Goal: Task Accomplishment & Management: Use online tool/utility

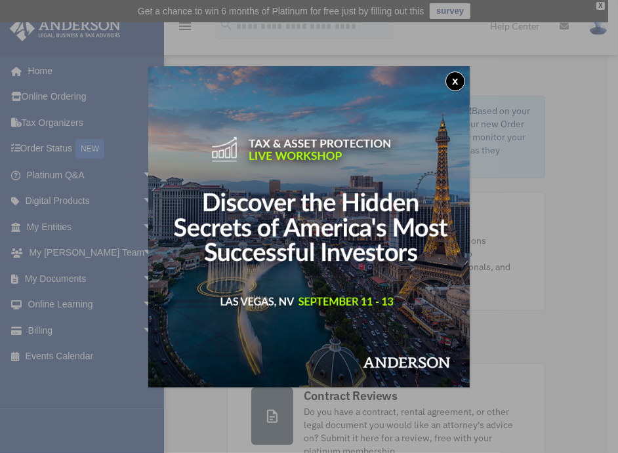
click at [451, 83] on button "x" at bounding box center [455, 81] width 20 height 20
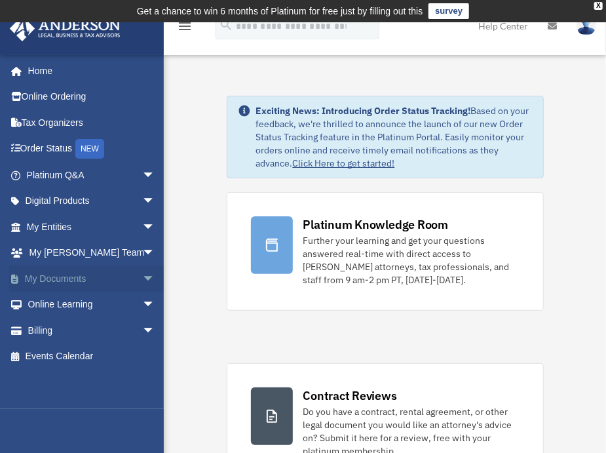
click at [71, 275] on link "My Documents arrow_drop_down" at bounding box center [92, 279] width 166 height 26
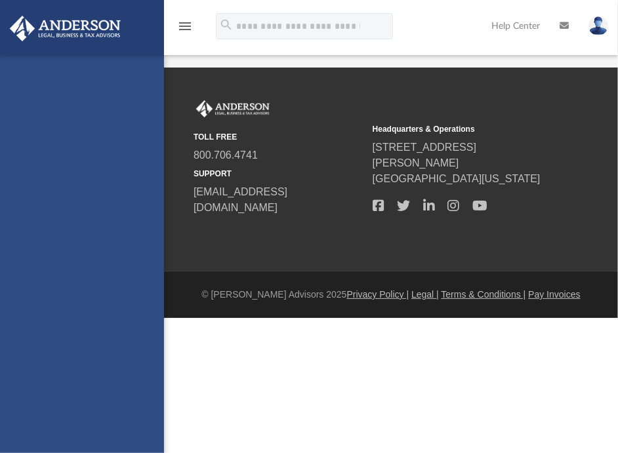
click at [138, 275] on div "[EMAIL_ADDRESS][DOMAIN_NAME] Sign Out [EMAIL_ADDRESS][DOMAIN_NAME] Home Online …" at bounding box center [82, 281] width 164 height 453
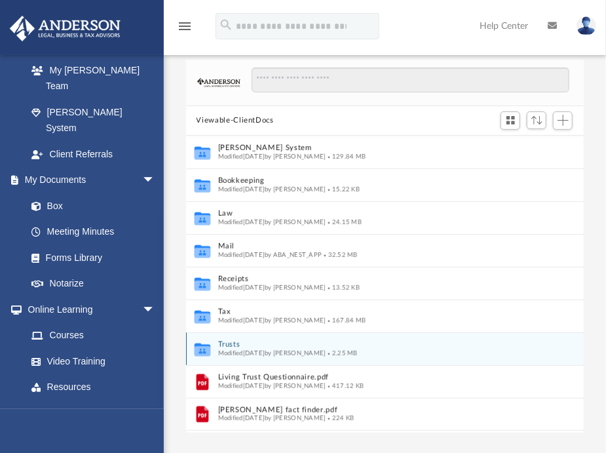
scroll to position [146, 0]
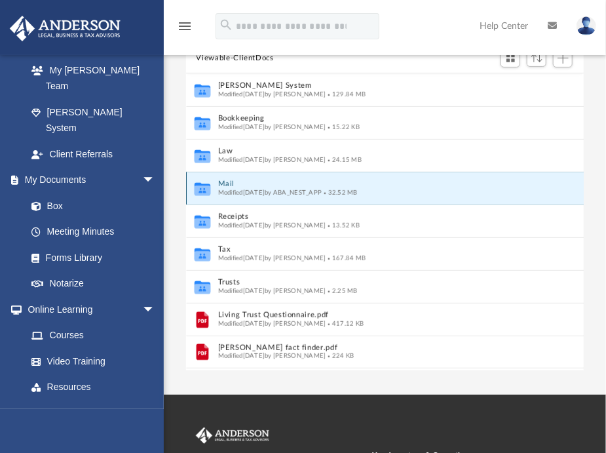
click at [229, 180] on button "Mail" at bounding box center [376, 184] width 317 height 9
click at [241, 190] on span "Modified Tue Aug 5 2025 by ABA_NEST_APP" at bounding box center [270, 192] width 104 height 7
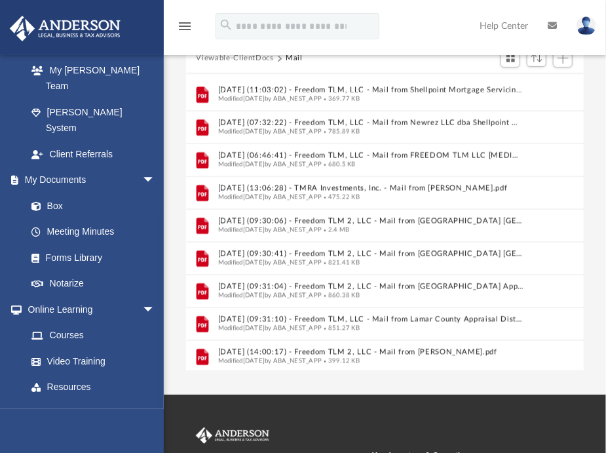
scroll to position [882, 0]
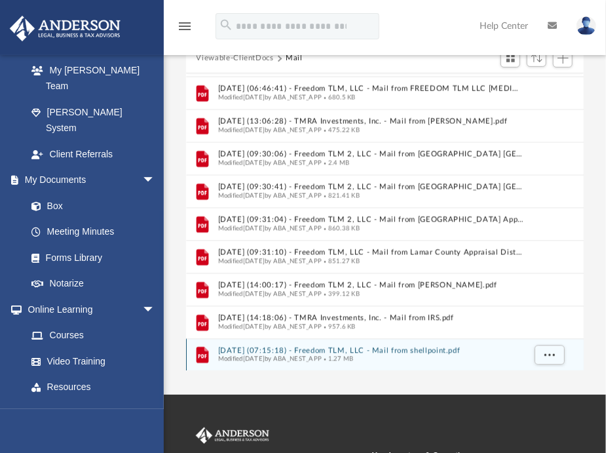
click at [262, 352] on button "2025.08.05 (07:15:18) - Freedom TLM, LLC - Mail from shellpoint.pdf" at bounding box center [371, 350] width 306 height 9
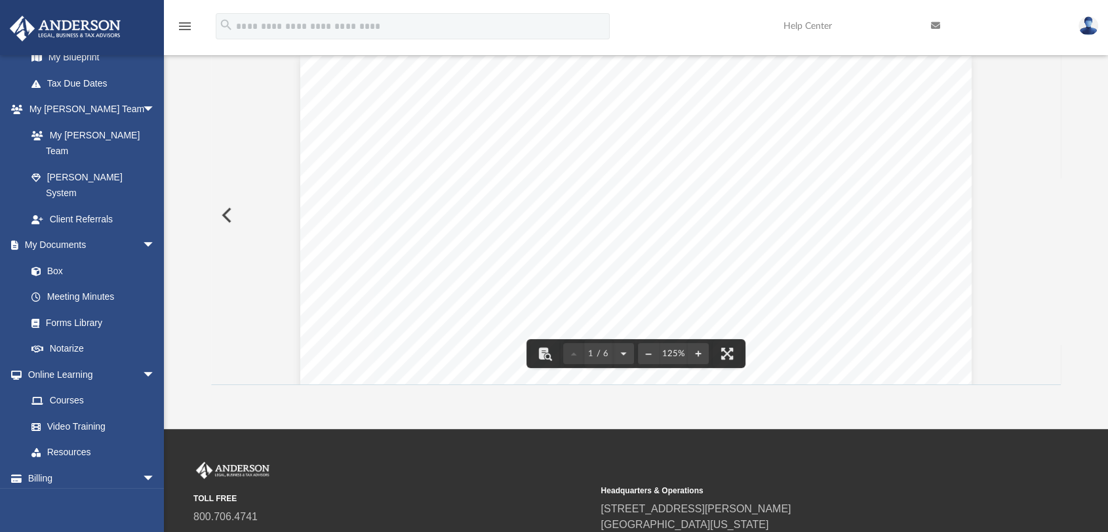
scroll to position [0, 0]
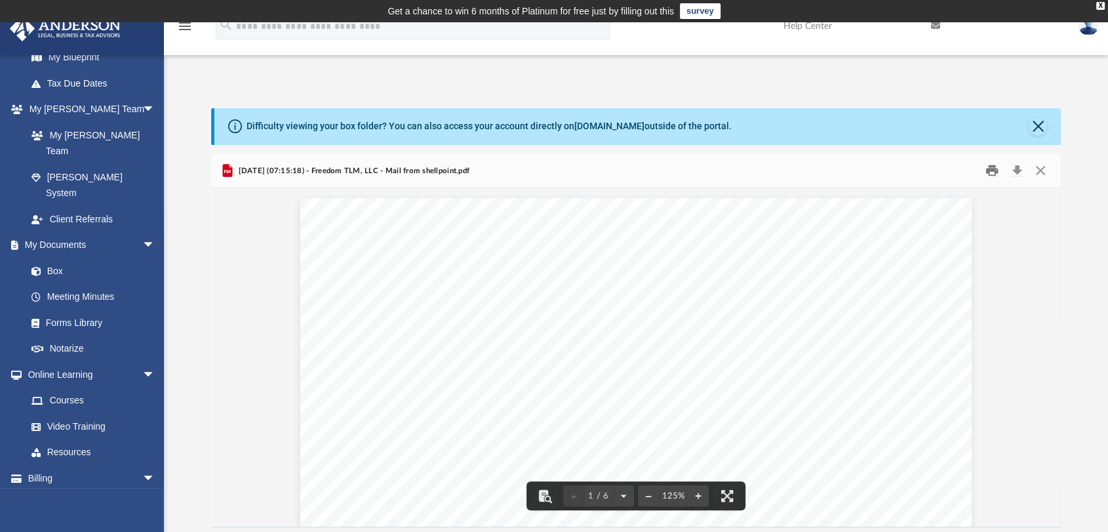
click at [617, 171] on button "Print" at bounding box center [992, 171] width 26 height 20
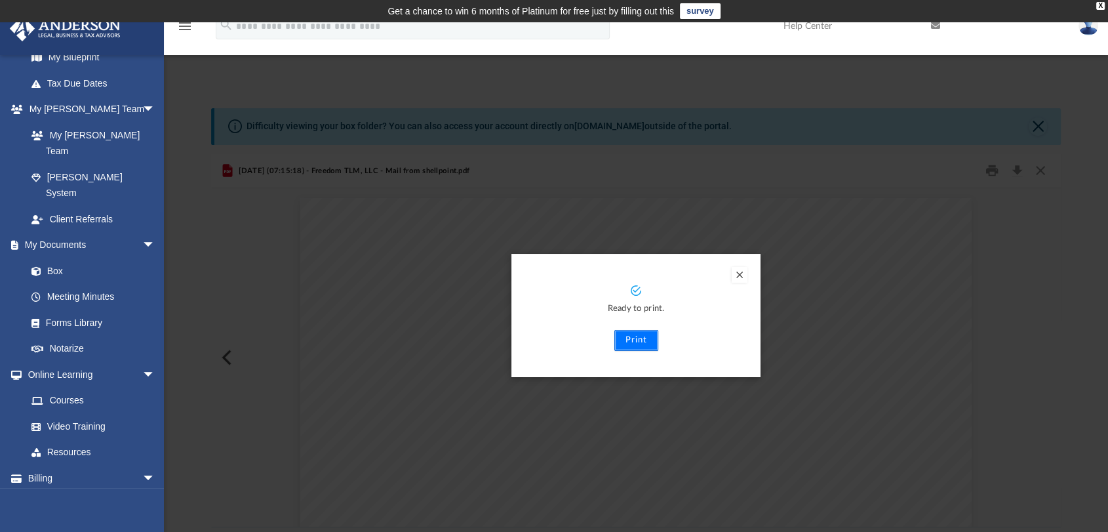
click at [617, 340] on button "Print" at bounding box center [636, 340] width 44 height 21
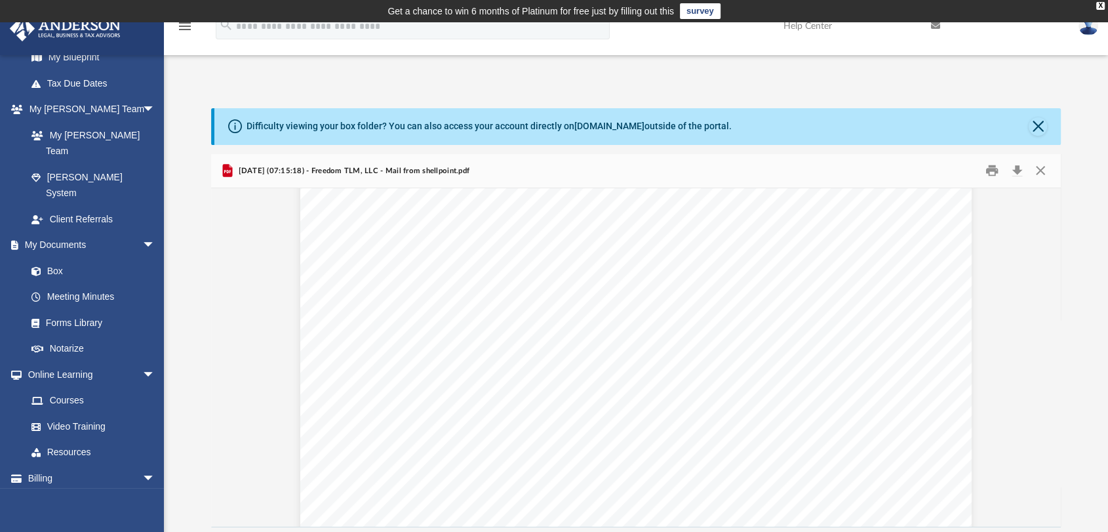
scroll to position [3351, 0]
